Goal: Task Accomplishment & Management: Manage account settings

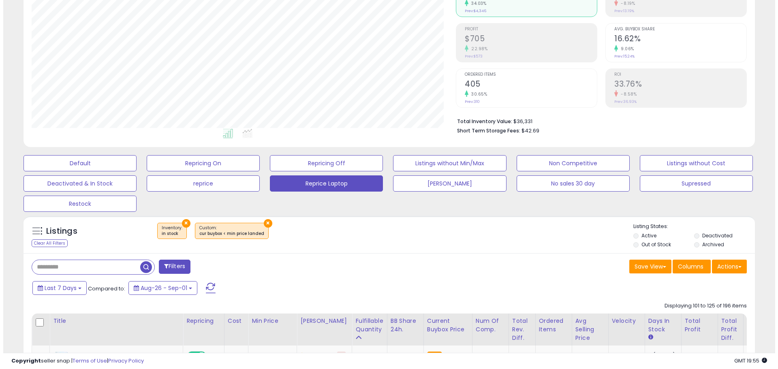
scroll to position [32, 0]
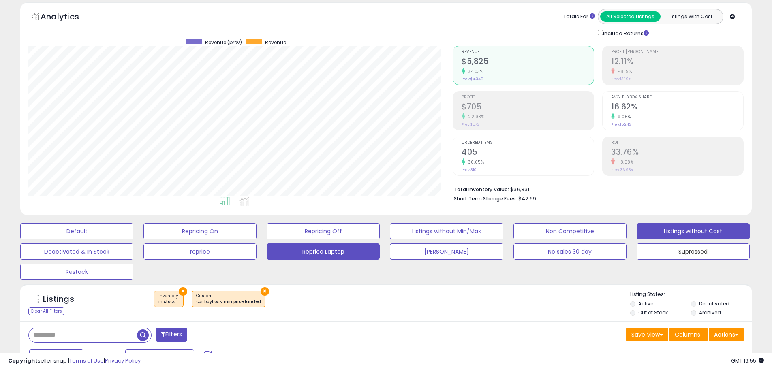
drag, startPoint x: 701, startPoint y: 246, endPoint x: 703, endPoint y: 237, distance: 9.5
click at [701, 246] on button "Supressed" at bounding box center [692, 251] width 113 height 16
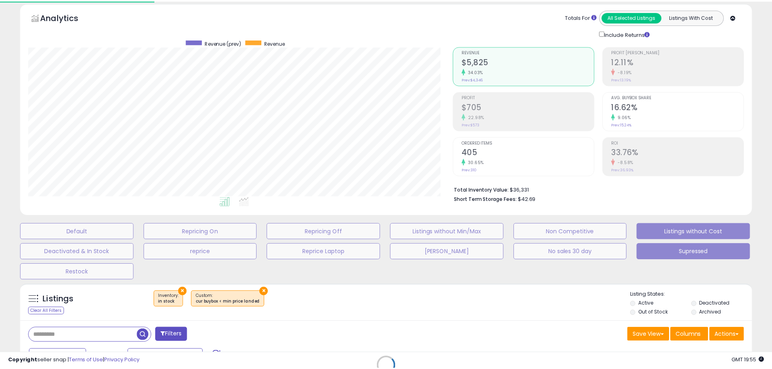
scroll to position [166, 428]
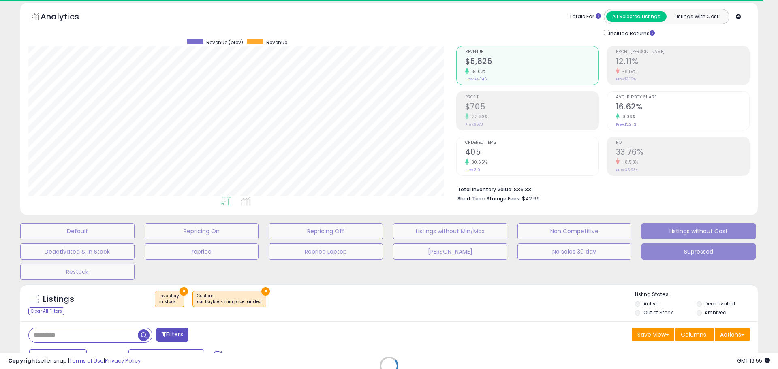
click at [703, 230] on button "Listings without Cost" at bounding box center [698, 231] width 114 height 16
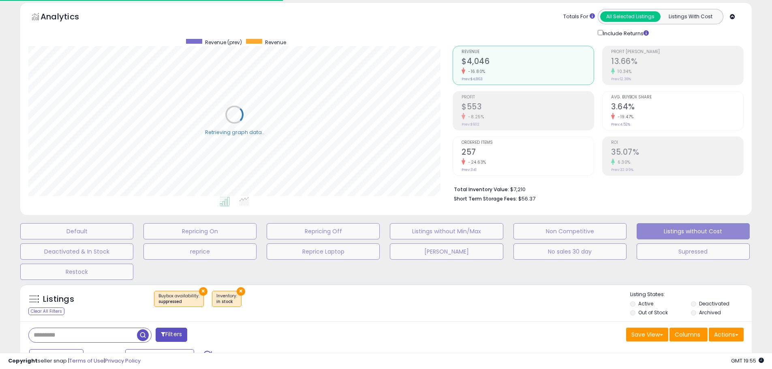
scroll to position [166, 424]
select select "**"
click at [702, 230] on button "Listings without Cost" at bounding box center [692, 231] width 113 height 16
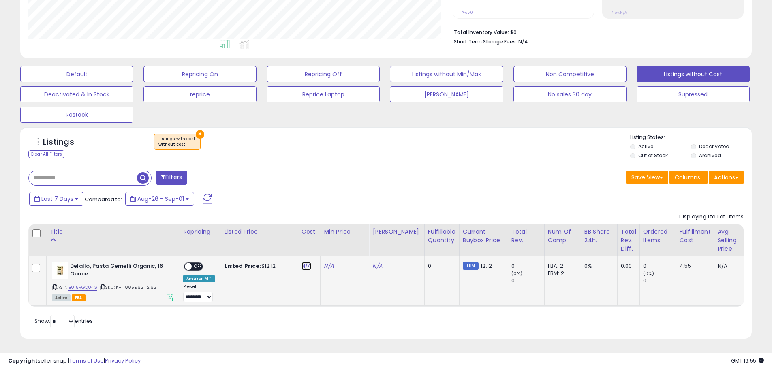
click at [306, 262] on link "N/A" at bounding box center [306, 266] width 10 height 8
type input "****"
click button "submit" at bounding box center [327, 245] width 14 height 12
click at [327, 262] on link "N/A" at bounding box center [329, 266] width 10 height 8
type input "**"
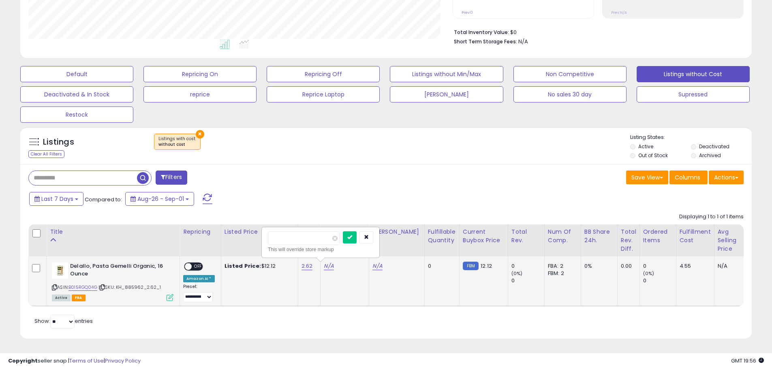
click button "submit" at bounding box center [350, 237] width 14 height 12
click at [196, 263] on span "OFF" at bounding box center [198, 266] width 13 height 7
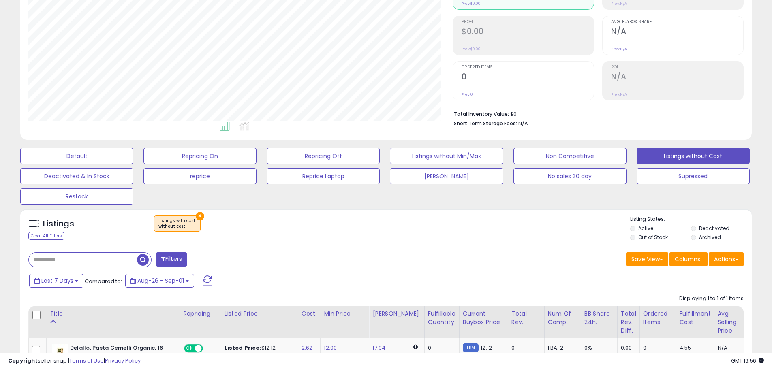
scroll to position [0, 0]
